Goal: Find specific page/section: Find specific page/section

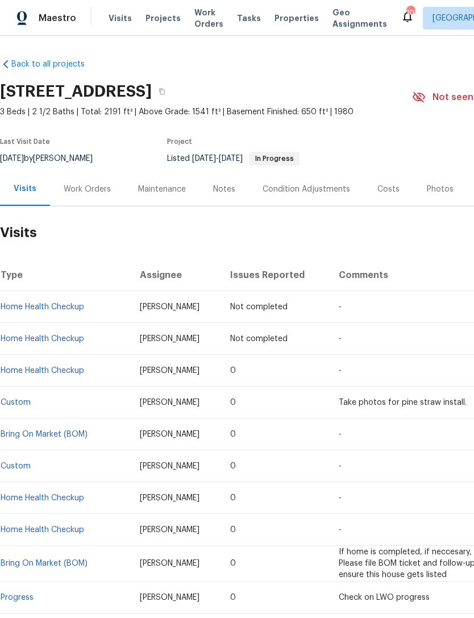
click at [102, 192] on div "Work Orders" at bounding box center [87, 189] width 47 height 11
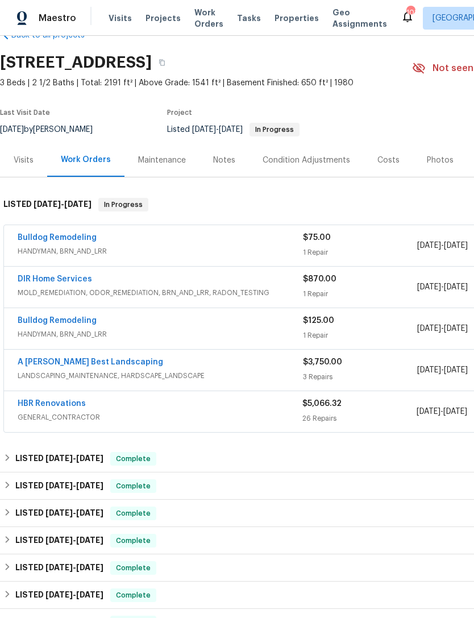
scroll to position [29, 0]
click at [164, 245] on div "Bulldog Remodeling" at bounding box center [161, 239] width 286 height 14
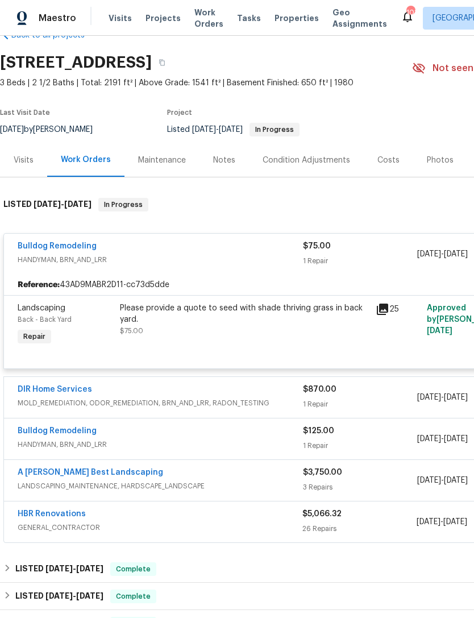
click at [67, 242] on link "Bulldog Remodeling" at bounding box center [57, 246] width 79 height 8
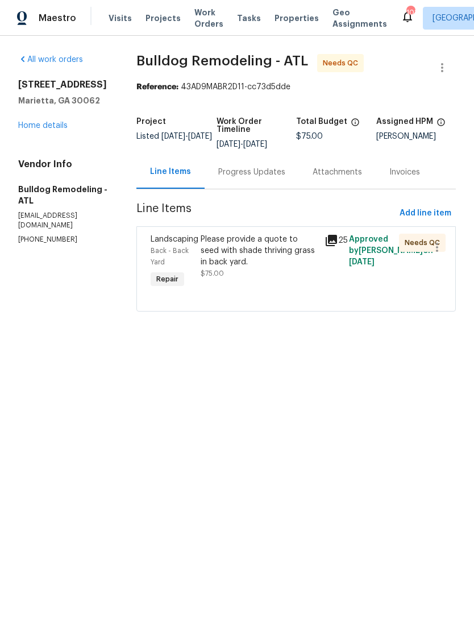
click at [244, 177] on div "Progress Updates" at bounding box center [251, 172] width 67 height 11
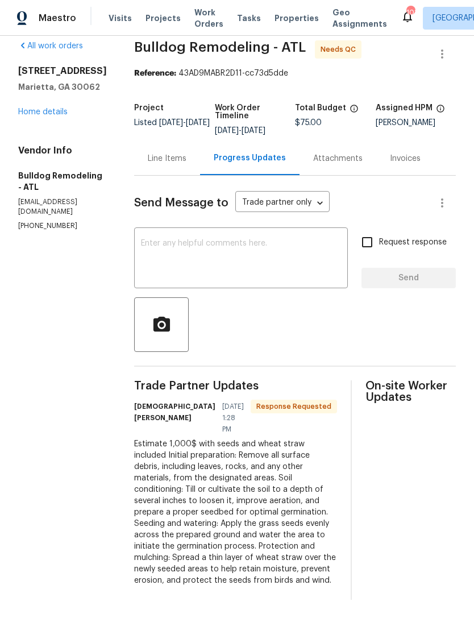
scroll to position [26, 0]
click at [48, 108] on link "Home details" at bounding box center [42, 112] width 49 height 8
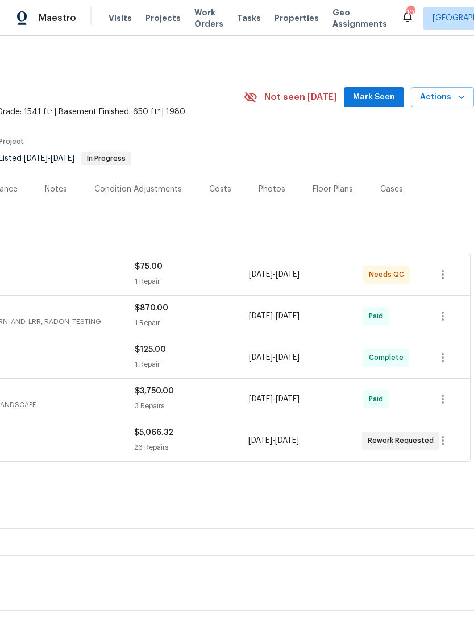
scroll to position [0, 168]
